Goal: Register for event/course

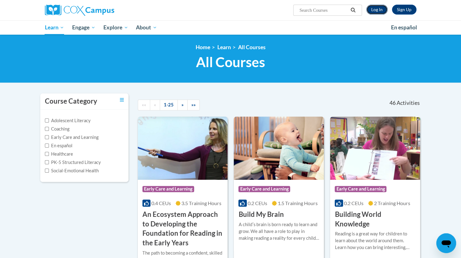
click at [378, 10] on link "Log In" at bounding box center [376, 10] width 21 height 10
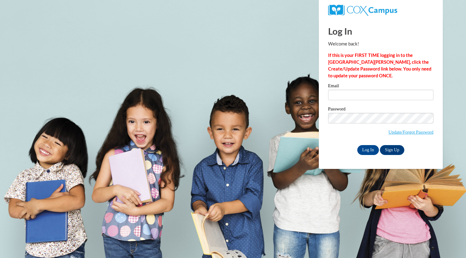
click at [380, 104] on div "Email" at bounding box center [380, 94] width 105 height 21
click at [386, 93] on input "Email" at bounding box center [380, 95] width 105 height 11
type input "cheyennetrejo1@gmail.com"
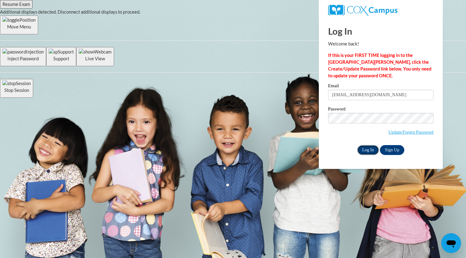
click at [367, 151] on input "Log In" at bounding box center [368, 150] width 22 height 10
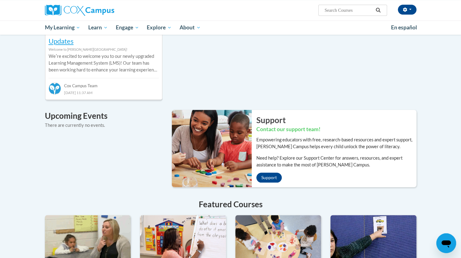
scroll to position [380, 0]
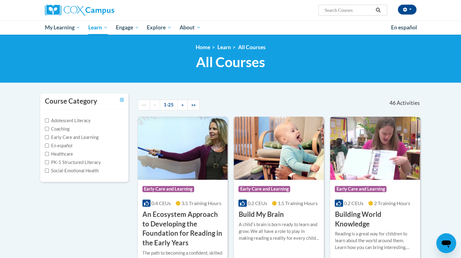
click at [339, 10] on input "Search..." at bounding box center [349, 10] width 50 height 7
type input "systematic and explicit phonics"
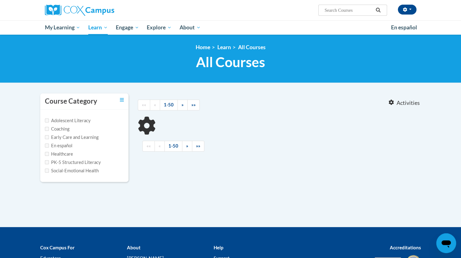
type input "systematic and explicit phonics"
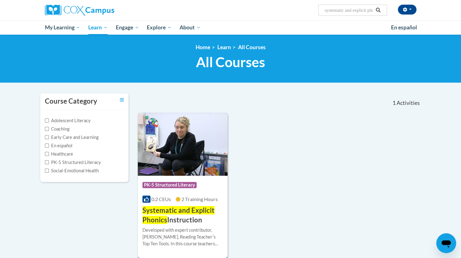
click at [170, 214] on span "Systematic and Explicit Phonics" at bounding box center [178, 215] width 72 height 18
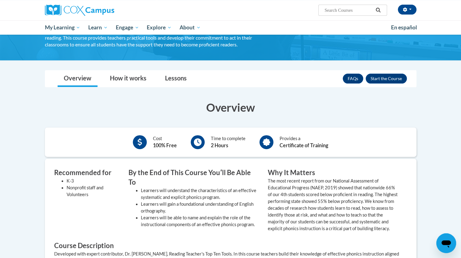
scroll to position [76, 0]
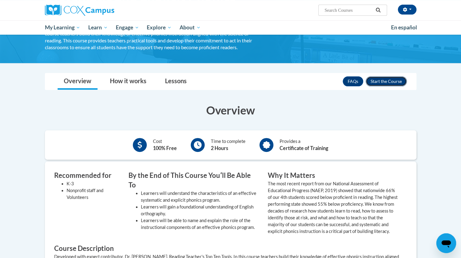
click at [388, 80] on button "Enroll" at bounding box center [386, 81] width 41 height 10
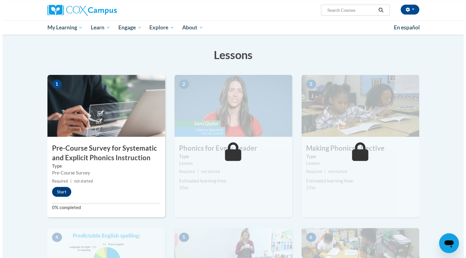
scroll to position [128, 0]
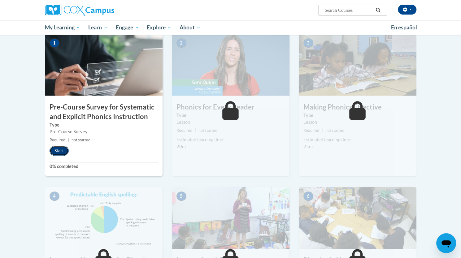
click at [60, 153] on button "Start" at bounding box center [59, 151] width 19 height 10
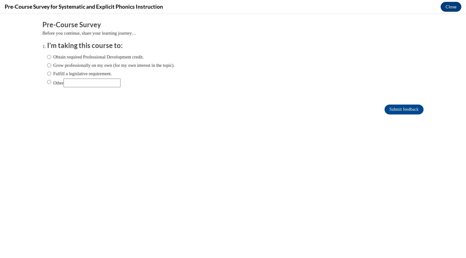
scroll to position [0, 0]
click at [47, 59] on label "Obtain required Professional Development credit." at bounding box center [95, 57] width 97 height 7
click at [47, 59] on input "Obtain required Professional Development credit." at bounding box center [49, 57] width 4 height 7
radio input "true"
click at [42, 64] on ol "I'm taking this course to: Obtain required Professional Development credit. Gro…" at bounding box center [232, 69] width 381 height 56
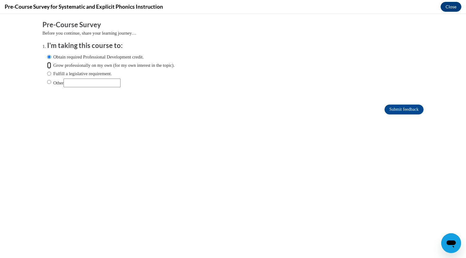
click at [47, 66] on input "Grow professionally on my own (for my own interest in the topic)." at bounding box center [49, 65] width 4 height 7
radio input "true"
click at [47, 57] on input "Obtain required Professional Development credit." at bounding box center [49, 57] width 4 height 7
radio input "true"
click at [49, 83] on label "Other" at bounding box center [83, 83] width 73 height 9
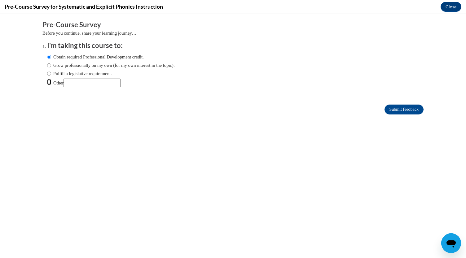
click at [49, 83] on input "Other" at bounding box center [49, 82] width 4 height 7
radio input "true"
click at [73, 81] on input "Other" at bounding box center [91, 83] width 57 height 9
type input "College requirement"
click at [416, 110] on input "Submit feedback" at bounding box center [403, 110] width 39 height 10
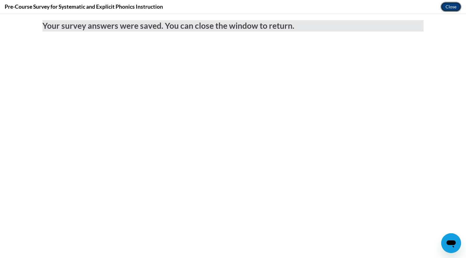
click at [454, 8] on button "Close" at bounding box center [450, 7] width 21 height 10
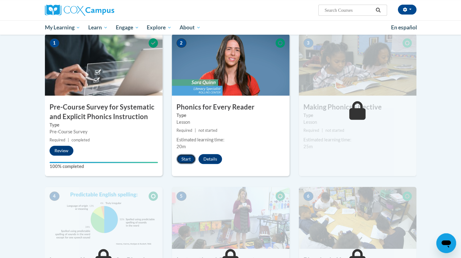
click at [186, 158] on button "Start" at bounding box center [186, 159] width 19 height 10
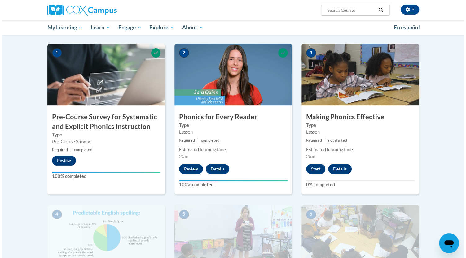
scroll to position [119, 0]
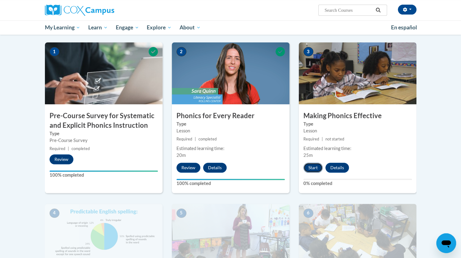
click at [307, 165] on button "Start" at bounding box center [312, 168] width 19 height 10
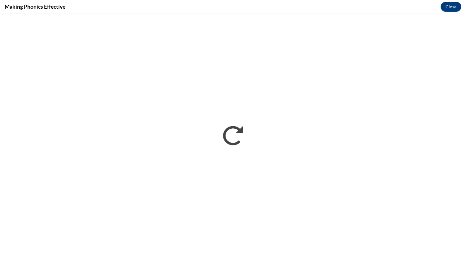
scroll to position [0, 0]
